Goal: Navigation & Orientation: Find specific page/section

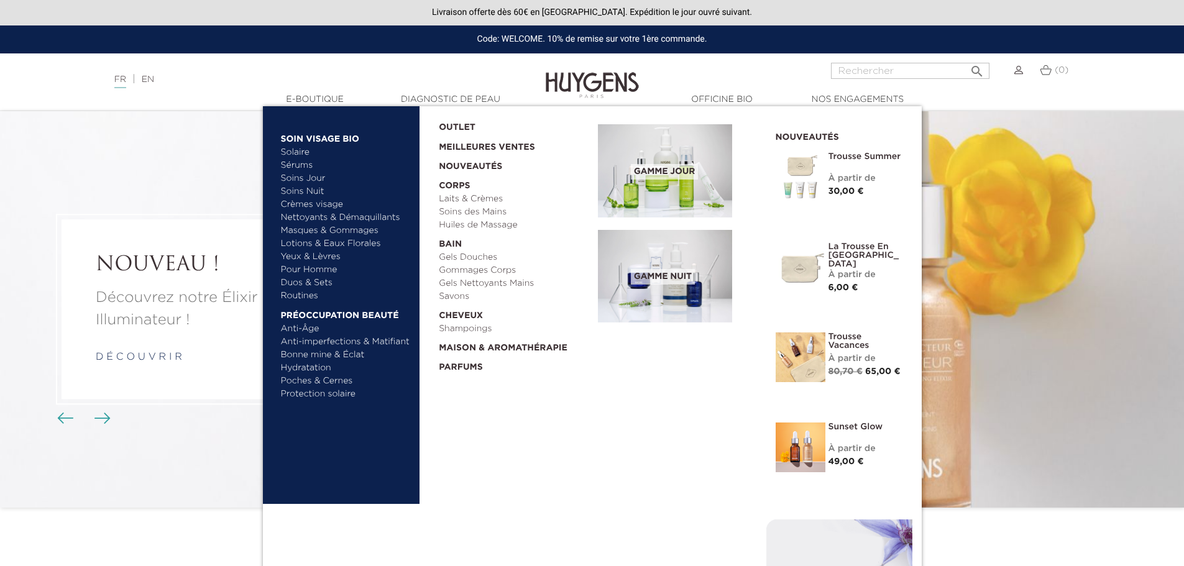
click at [462, 185] on link "  Corps" at bounding box center [514, 182] width 150 height 19
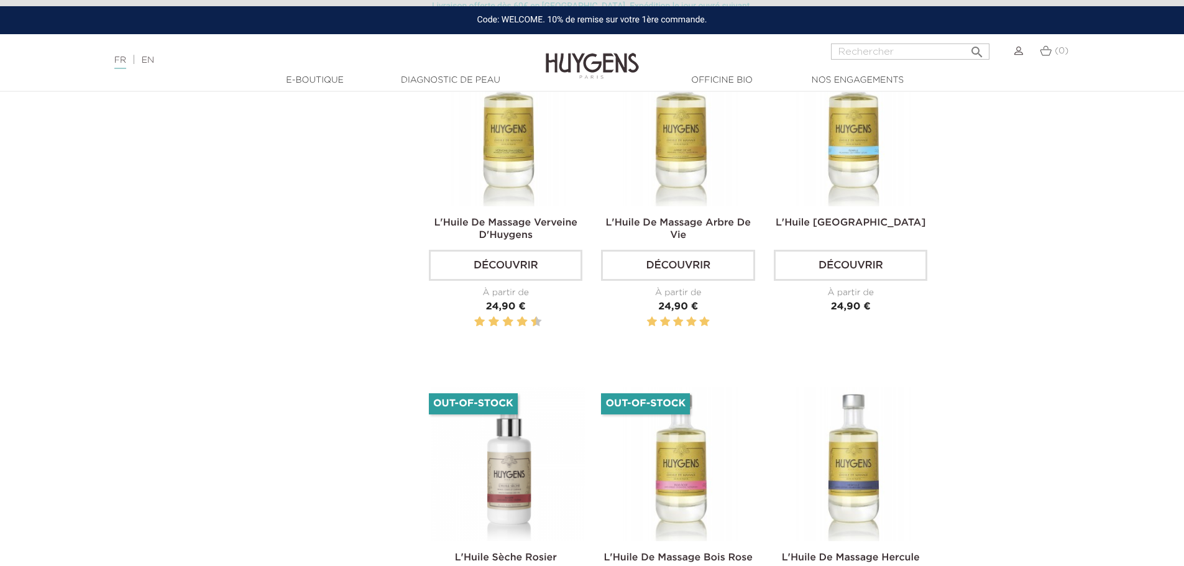
scroll to position [2176, 0]
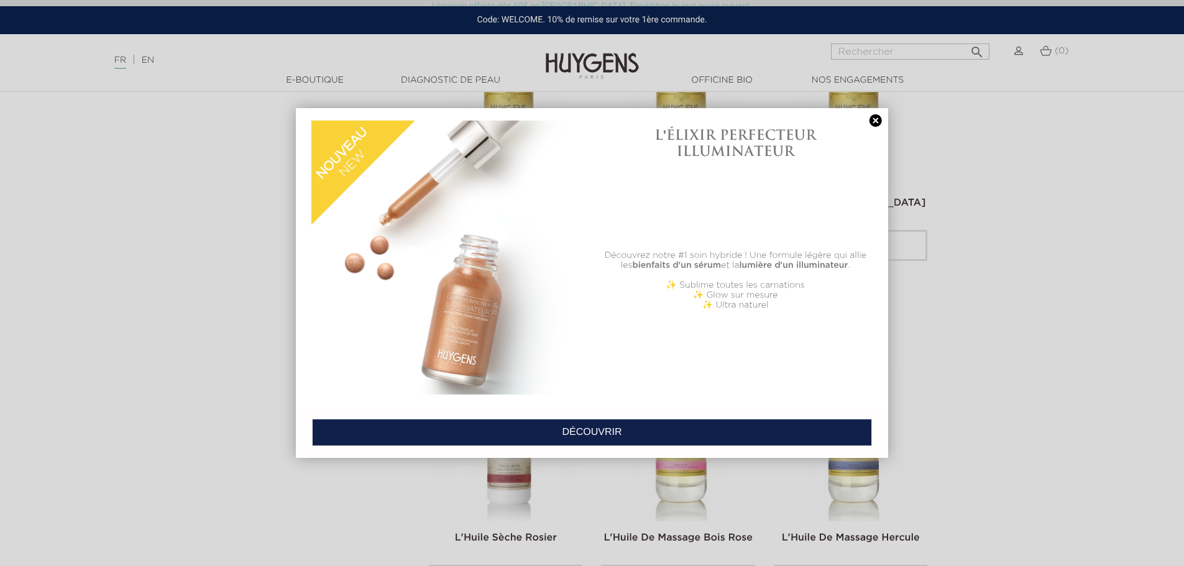
click at [874, 118] on link at bounding box center [875, 120] width 17 height 13
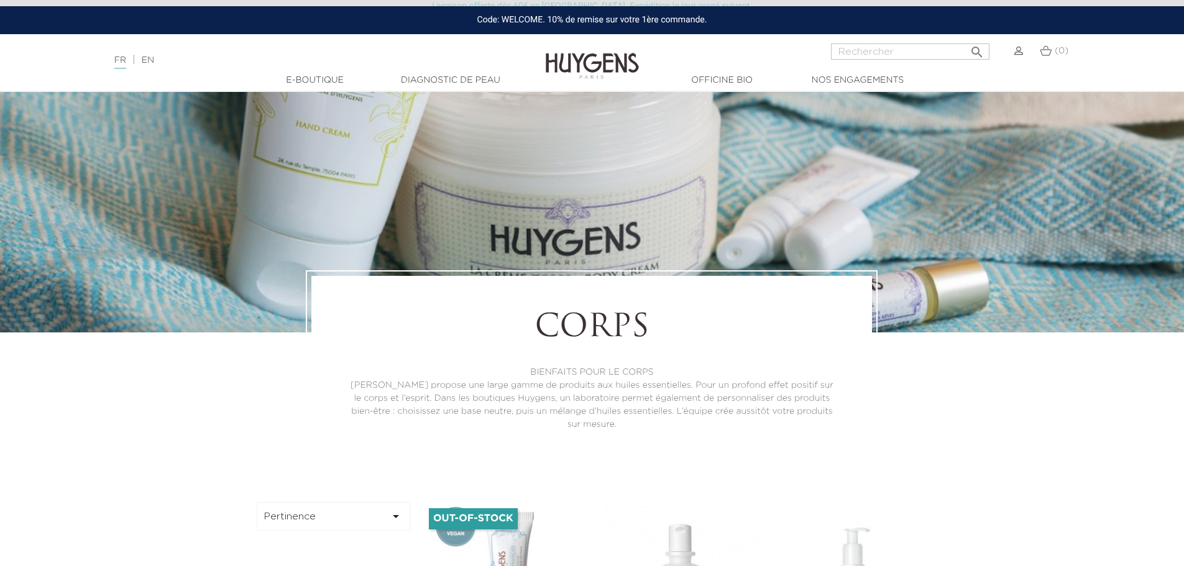
scroll to position [0, 0]
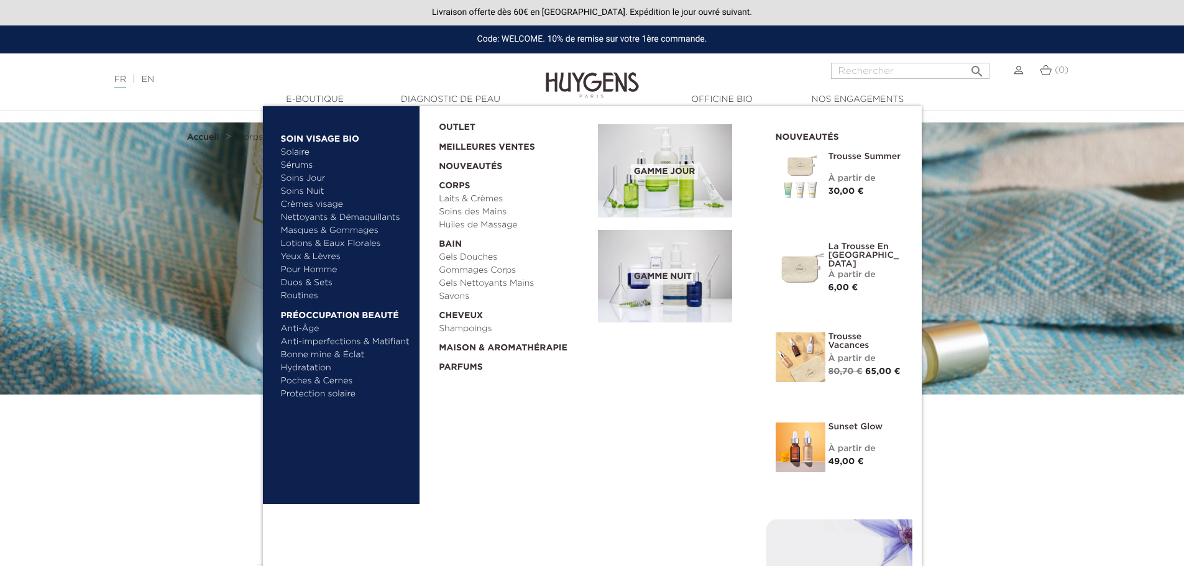
click at [458, 272] on link "Gommages Corps" at bounding box center [514, 270] width 150 height 13
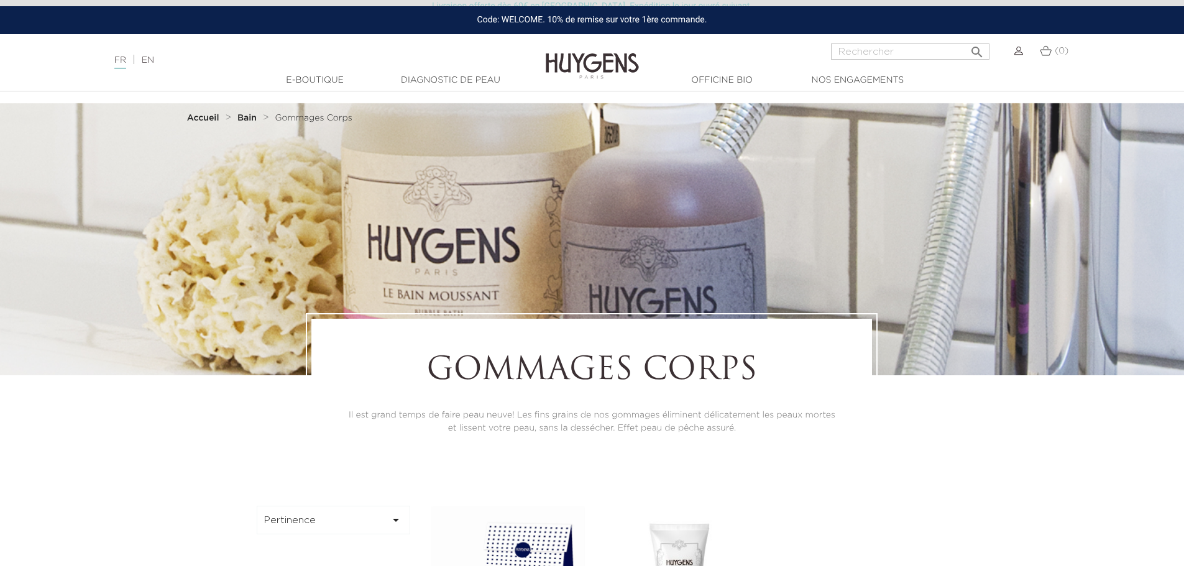
scroll to position [311, 0]
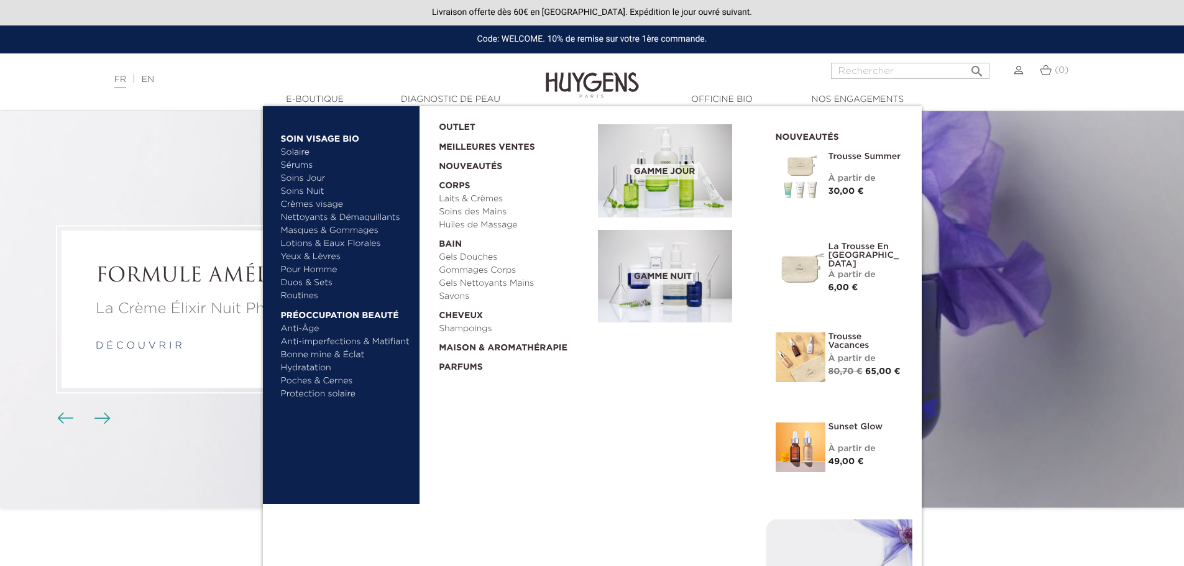
click at [461, 185] on link "  Corps" at bounding box center [514, 182] width 150 height 19
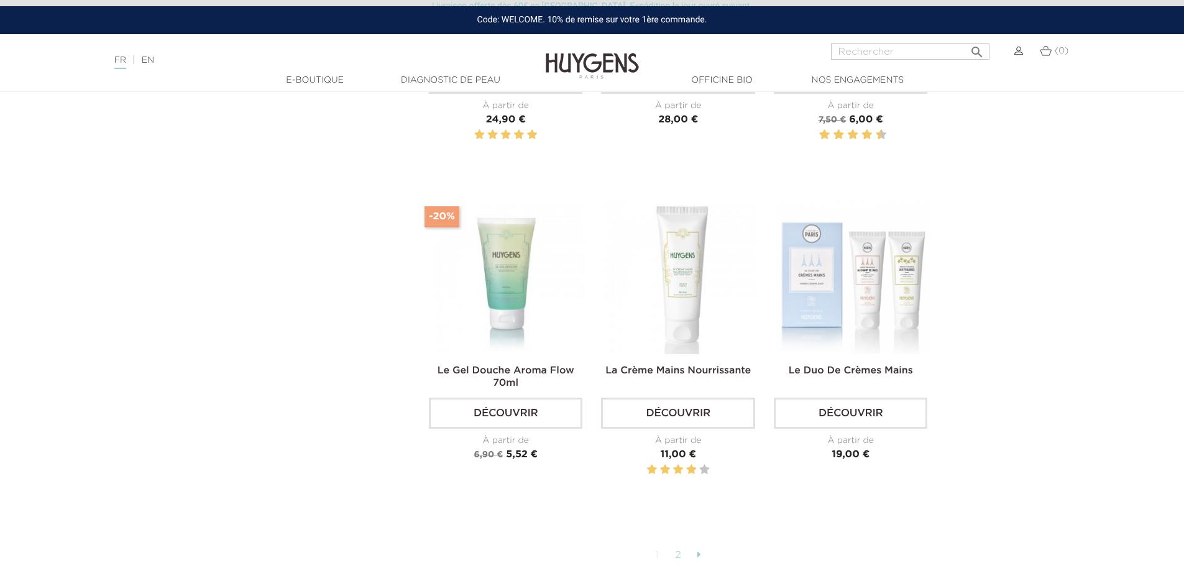
scroll to position [3109, 0]
